Goal: Check status: Check status

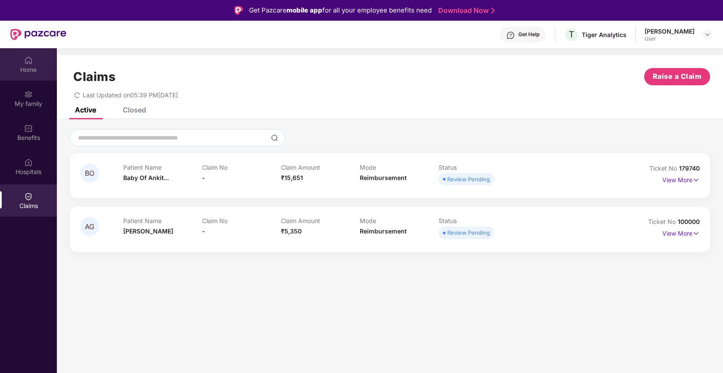
click at [40, 64] on div "Home" at bounding box center [28, 64] width 57 height 32
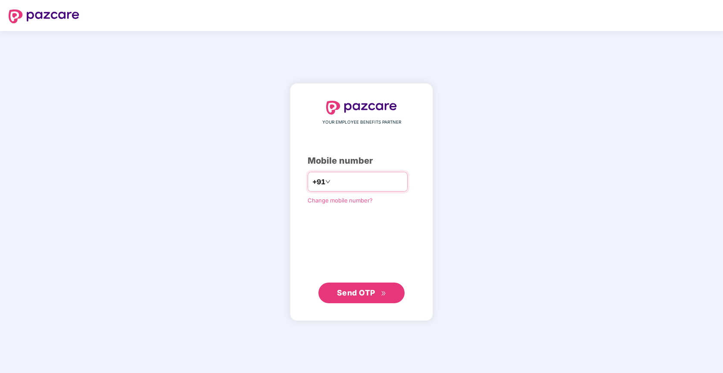
type input "**********"
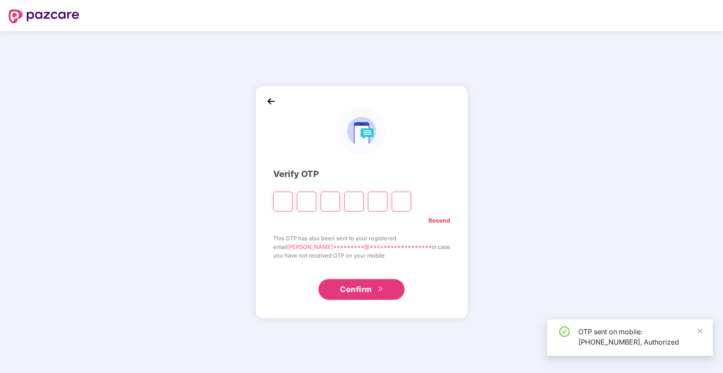
type input "*"
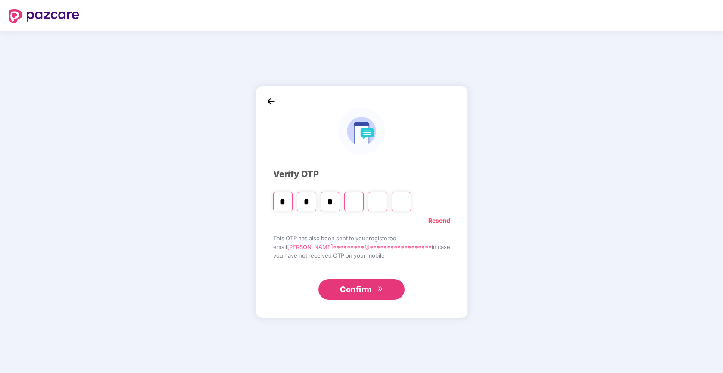
type input "*"
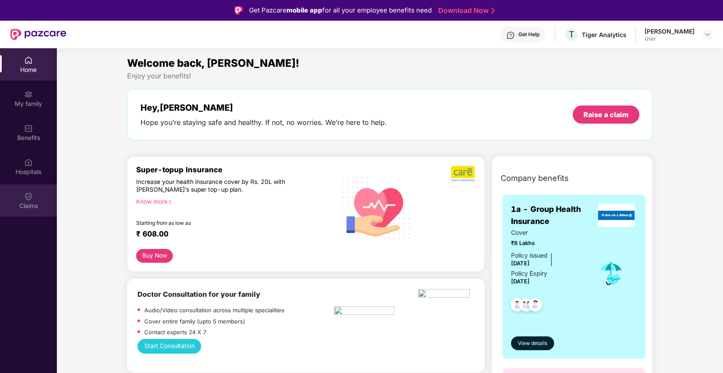
click at [39, 198] on div "Claims" at bounding box center [28, 200] width 57 height 32
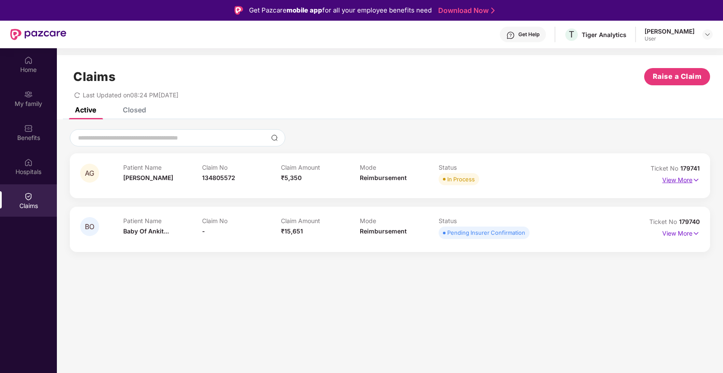
click at [677, 181] on p "View More" at bounding box center [680, 179] width 37 height 12
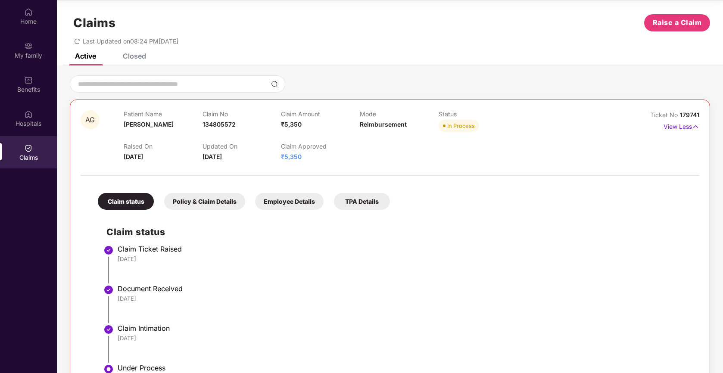
scroll to position [6, 0]
